Goal: Task Accomplishment & Management: Manage account settings

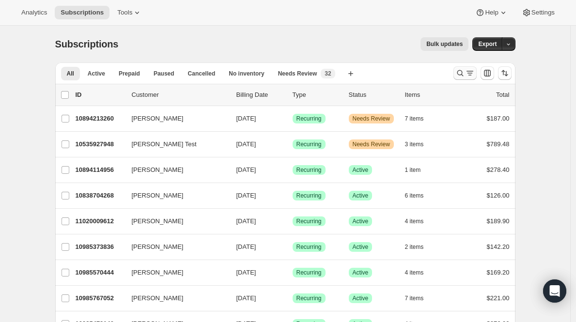
click at [469, 75] on icon "Search and filter results" at bounding box center [470, 73] width 10 height 10
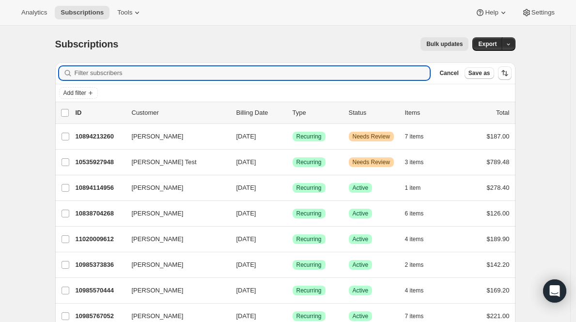
paste input "[EMAIL_ADDRESS][DOMAIN_NAME]"
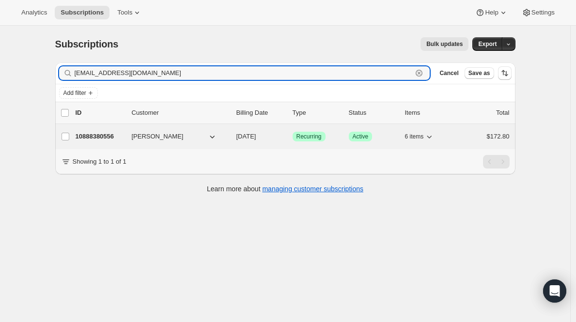
type input "[EMAIL_ADDRESS][DOMAIN_NAME]"
click at [93, 137] on p "10888380556" at bounding box center [100, 137] width 48 height 10
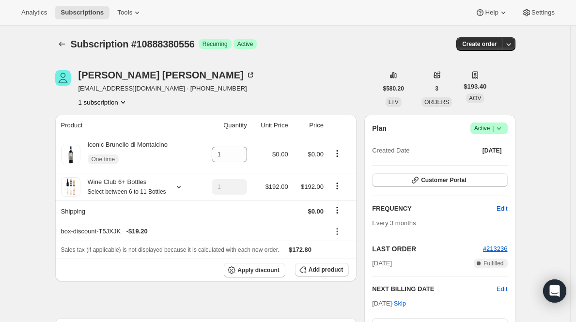
click at [499, 128] on icon at bounding box center [500, 129] width 10 height 10
click at [486, 166] on span "Cancel subscription" at bounding box center [489, 163] width 55 height 7
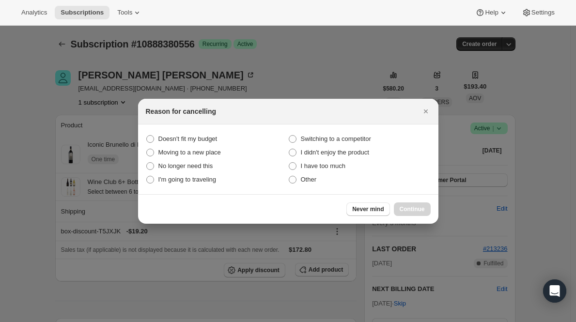
click at [303, 188] on section "Doesn't fit my budget Switching to a competitor Moving to a new place I didn't …" at bounding box center [288, 160] width 301 height 70
click at [304, 179] on span "Other" at bounding box center [309, 179] width 16 height 7
click at [289, 176] on input "Other" at bounding box center [289, 176] width 0 height 0
radio input "true"
click at [413, 206] on span "Continue" at bounding box center [412, 210] width 25 height 8
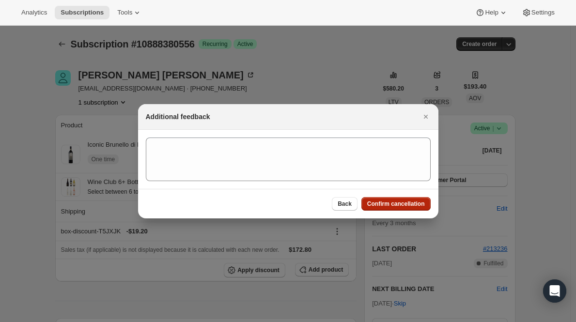
click at [413, 206] on span "Confirm cancellation" at bounding box center [396, 204] width 58 height 8
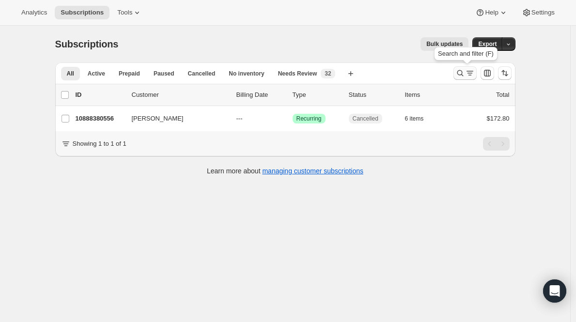
click at [465, 72] on icon "Search and filter results" at bounding box center [461, 73] width 10 height 10
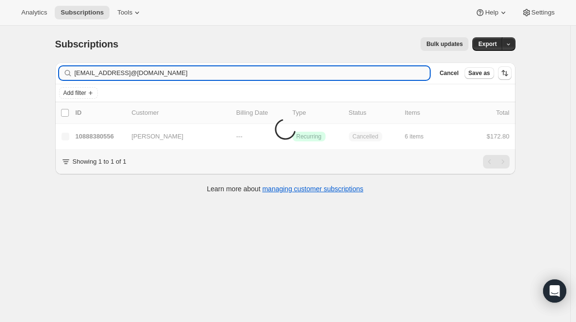
click at [273, 71] on input "renwallis@gmail.comlaceyannelong@gmail.com" at bounding box center [253, 73] width 356 height 14
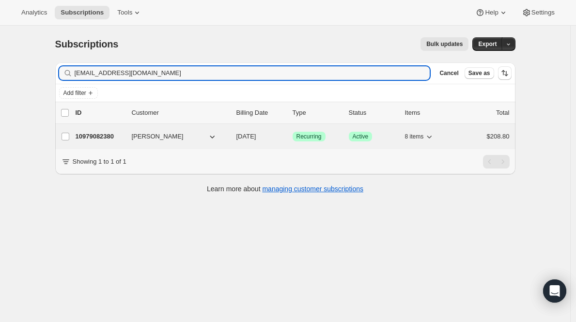
type input "laceyannelong@gmail.com"
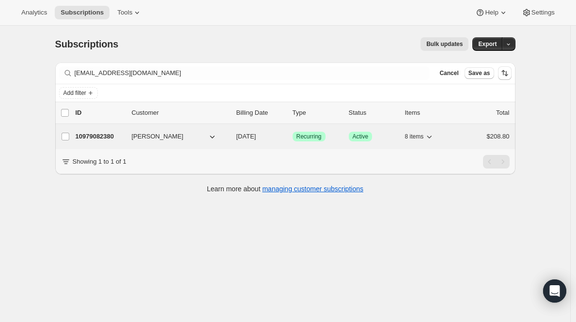
click at [96, 137] on p "10979082380" at bounding box center [100, 137] width 48 height 10
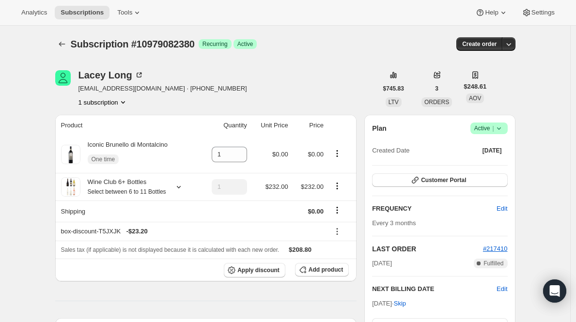
click at [490, 131] on span "Active |" at bounding box center [490, 129] width 30 height 10
click at [482, 165] on span "Cancel subscription" at bounding box center [489, 163] width 55 height 7
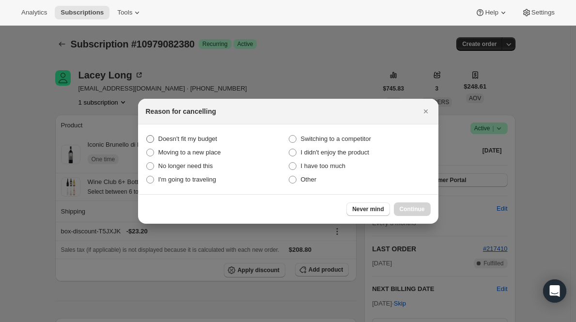
click at [191, 136] on span "Doesn't fit my budget" at bounding box center [188, 138] width 59 height 7
click at [147, 136] on budget "Doesn't fit my budget" at bounding box center [146, 135] width 0 height 0
radio budget "true"
click at [303, 180] on span "Other" at bounding box center [309, 179] width 16 height 7
click at [289, 176] on input "Other" at bounding box center [289, 176] width 0 height 0
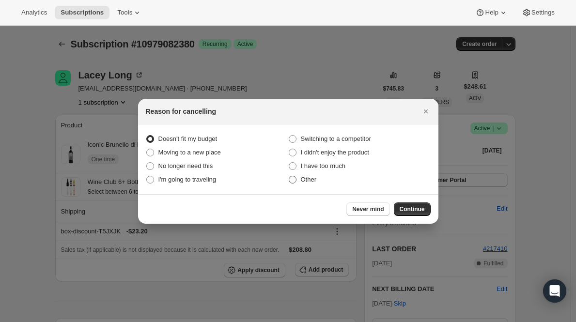
radio input "true"
radio budget "false"
click at [356, 156] on span "I didn't enjoy the product" at bounding box center [335, 152] width 68 height 7
click at [289, 149] on product "I didn't enjoy the product" at bounding box center [289, 149] width 0 height 0
radio product "true"
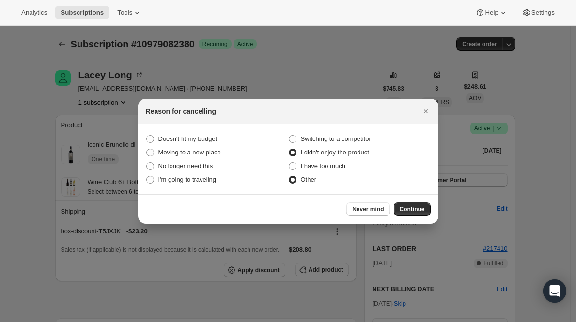
radio input "false"
click at [405, 208] on span "Continue" at bounding box center [412, 210] width 25 height 8
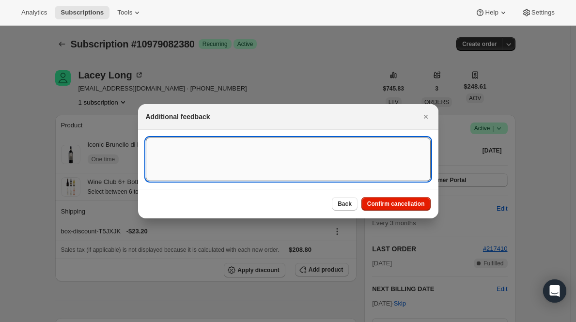
click at [336, 155] on textarea ":r3a:" at bounding box center [288, 160] width 285 height 44
type textarea "hated the almond wine"
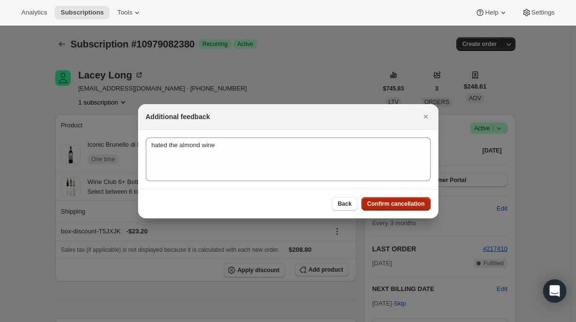
click at [396, 207] on span "Confirm cancellation" at bounding box center [396, 204] width 58 height 8
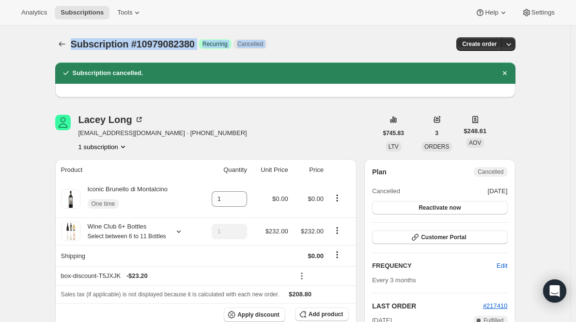
drag, startPoint x: 575, startPoint y: 12, endPoint x: 574, endPoint y: 74, distance: 61.6
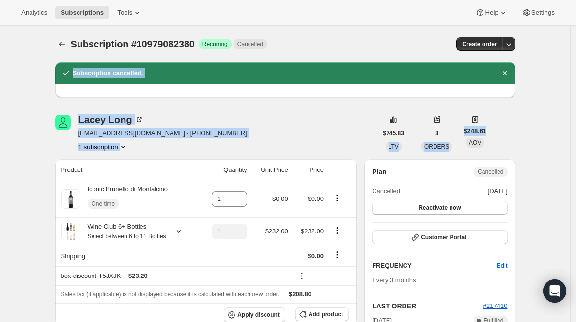
drag, startPoint x: 575, startPoint y: 52, endPoint x: 575, endPoint y: 150, distance: 97.4
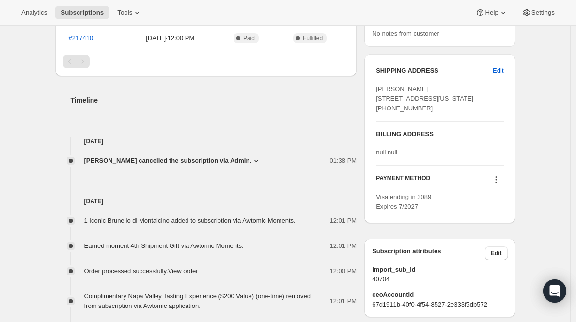
scroll to position [379, 0]
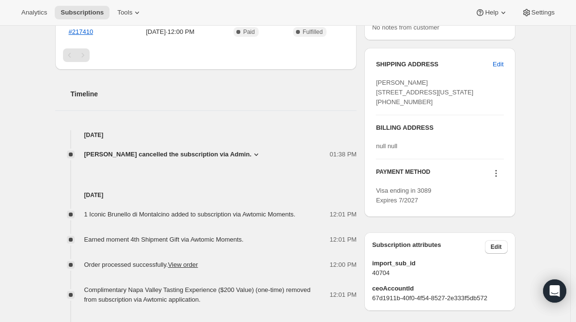
click at [267, 160] on div "01:38 PM" at bounding box center [312, 155] width 90 height 10
click at [357, 160] on span "01:38 PM" at bounding box center [343, 155] width 27 height 10
click at [236, 160] on span "[PERSON_NAME] cancelled the subscription via Admin." at bounding box center [168, 155] width 168 height 10
